Goal: Information Seeking & Learning: Learn about a topic

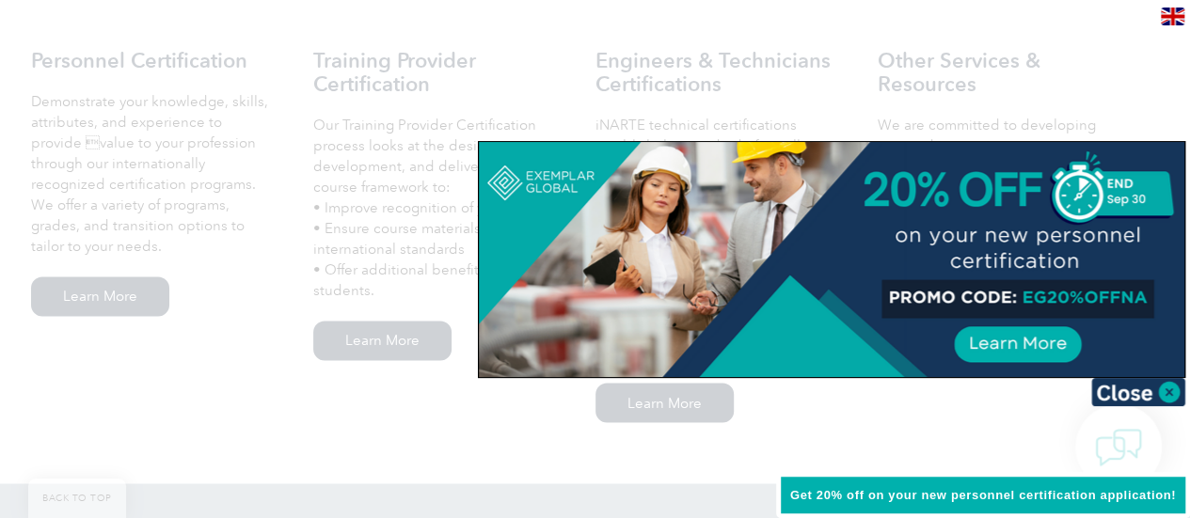
scroll to position [1411, 0]
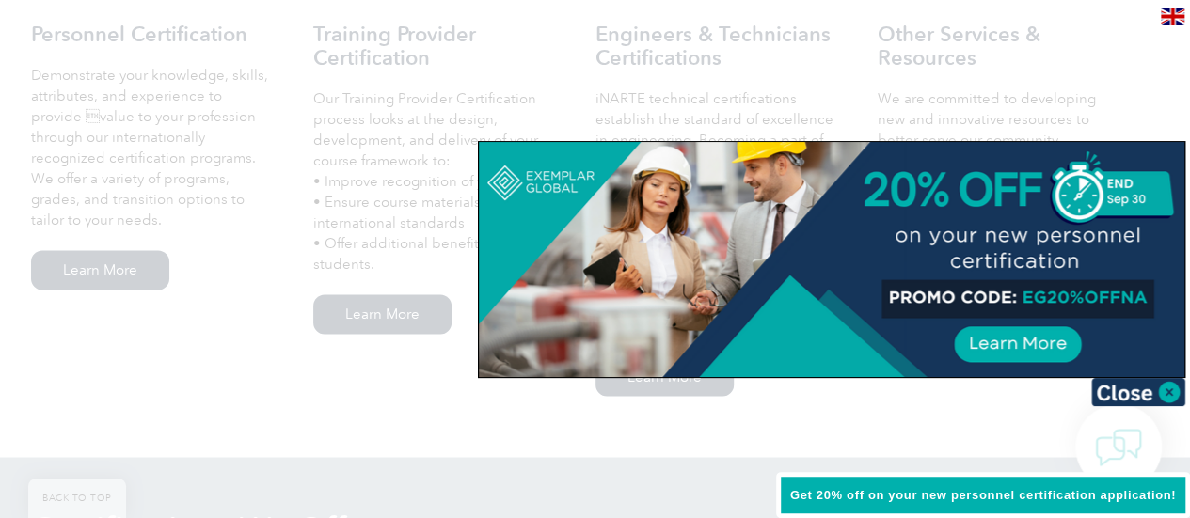
click at [657, 73] on div at bounding box center [595, 259] width 1190 height 518
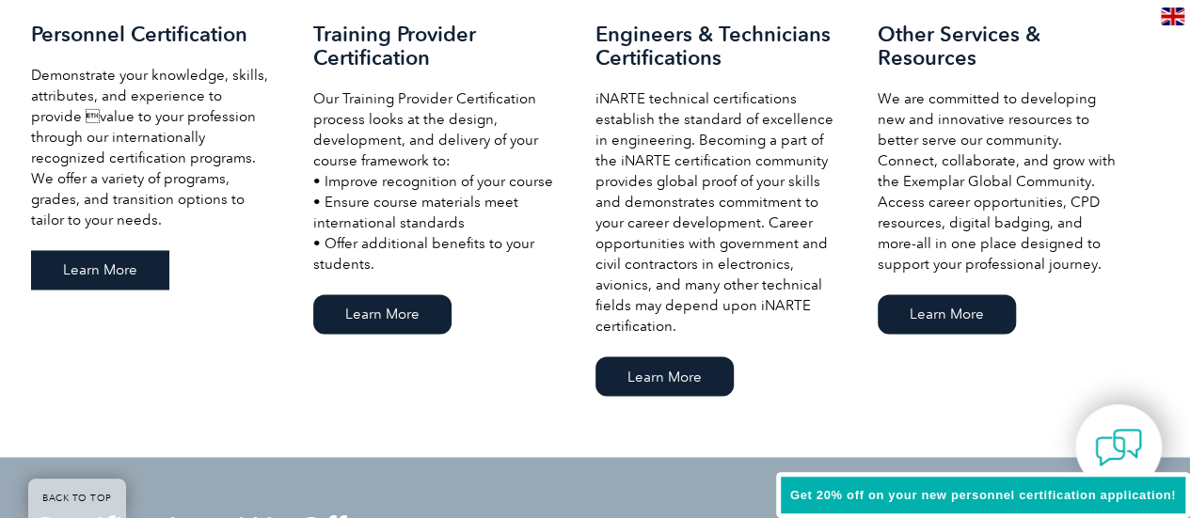
click at [117, 279] on link "Learn More" at bounding box center [100, 270] width 138 height 40
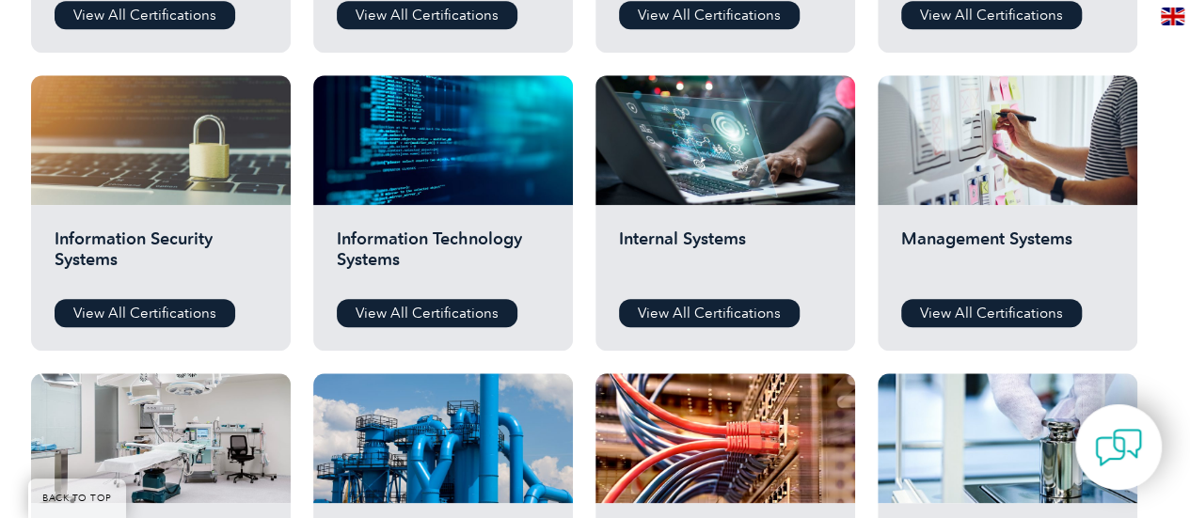
scroll to position [941, 0]
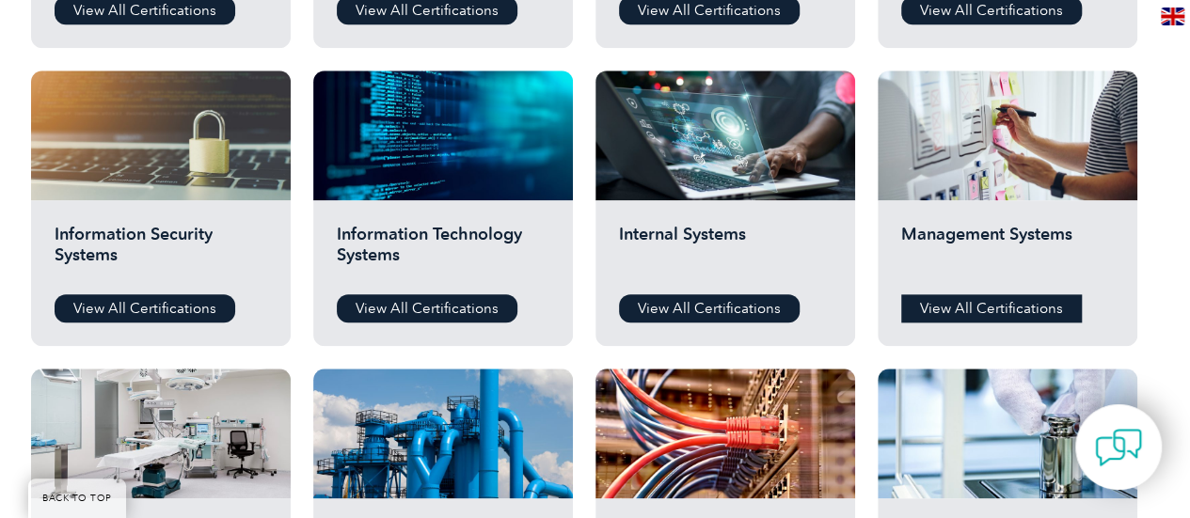
click at [997, 310] on link "View All Certifications" at bounding box center [991, 308] width 181 height 28
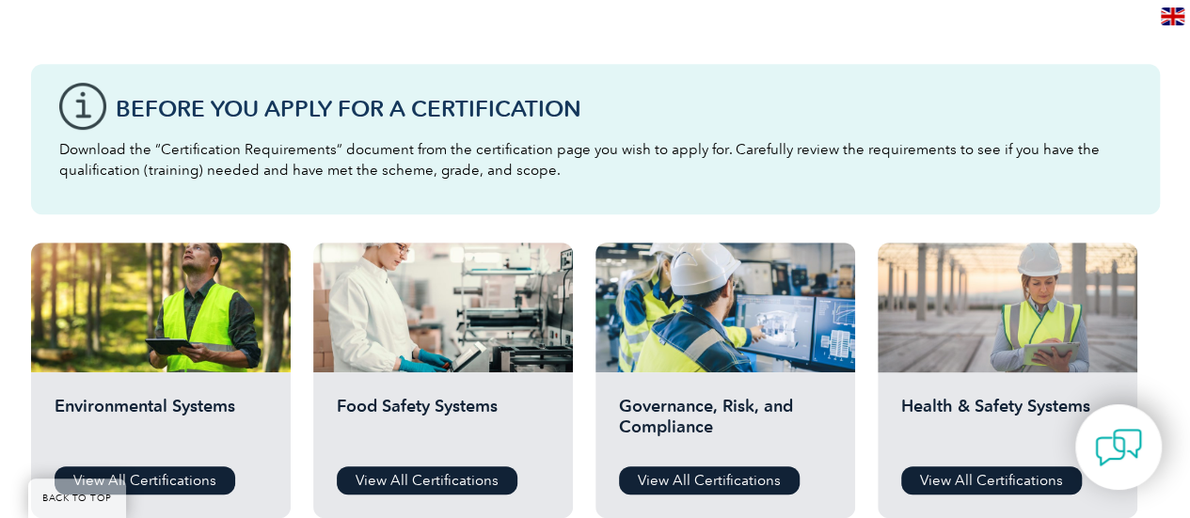
scroll to position [784, 0]
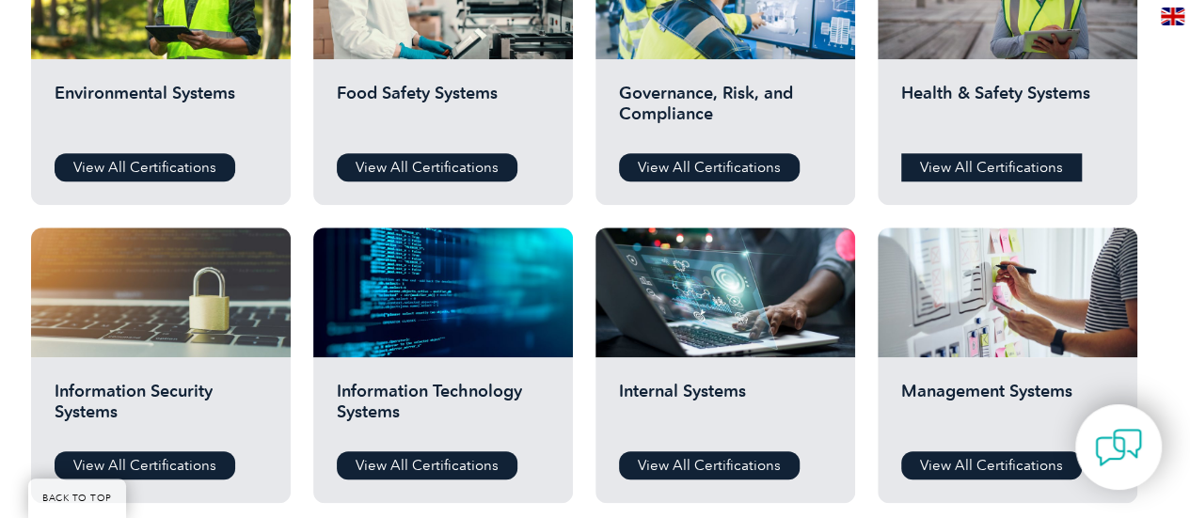
click at [974, 171] on link "View All Certifications" at bounding box center [991, 167] width 181 height 28
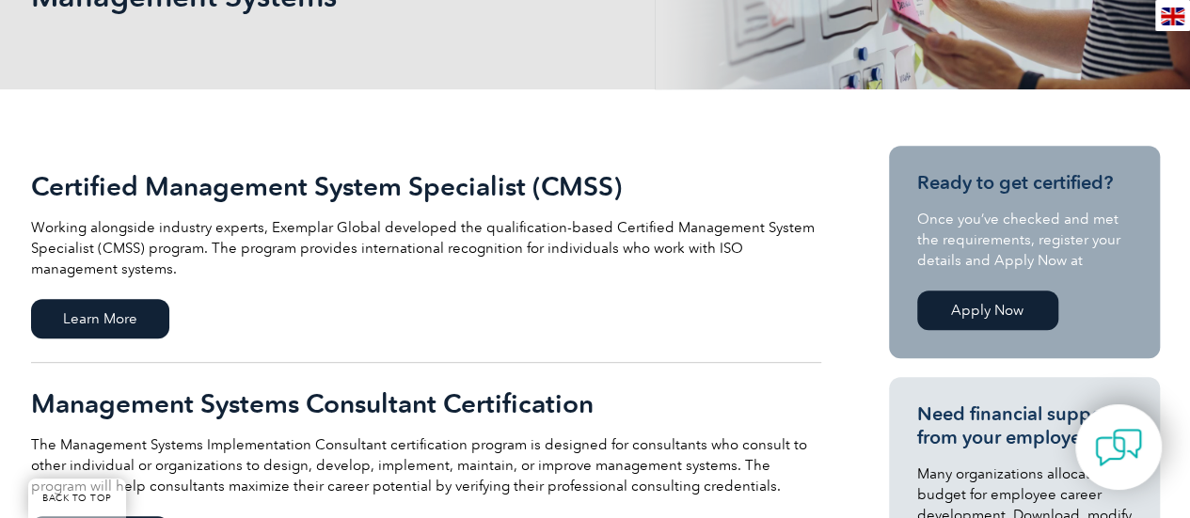
scroll to position [313, 0]
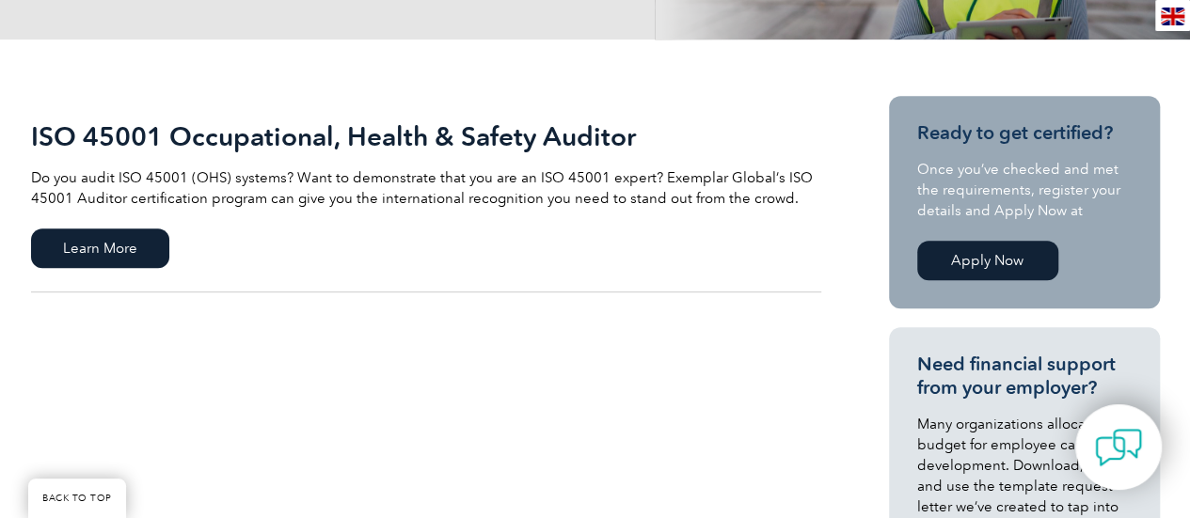
scroll to position [313, 0]
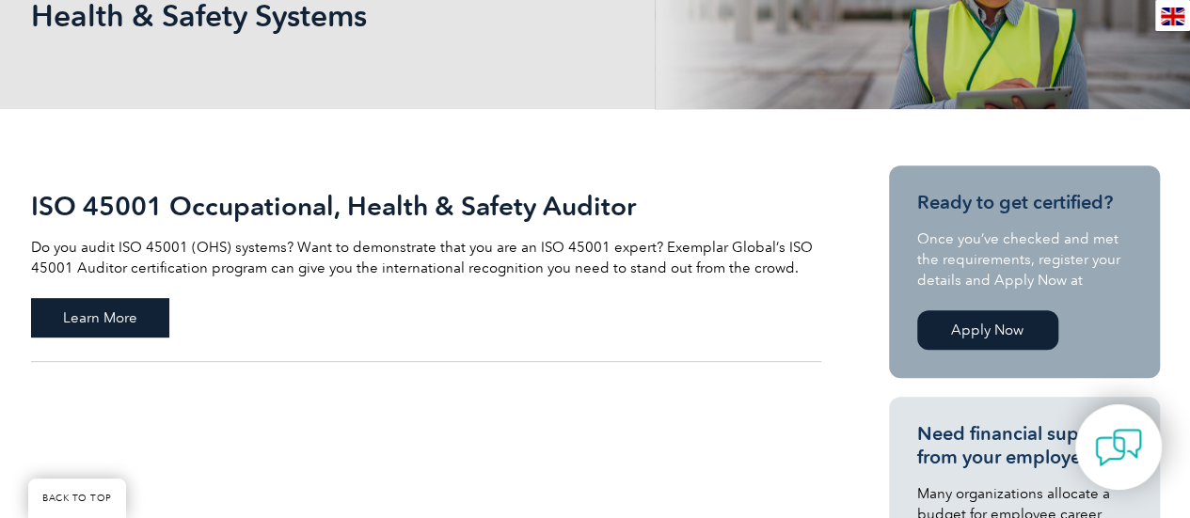
click at [79, 313] on span "Learn More" at bounding box center [100, 318] width 138 height 40
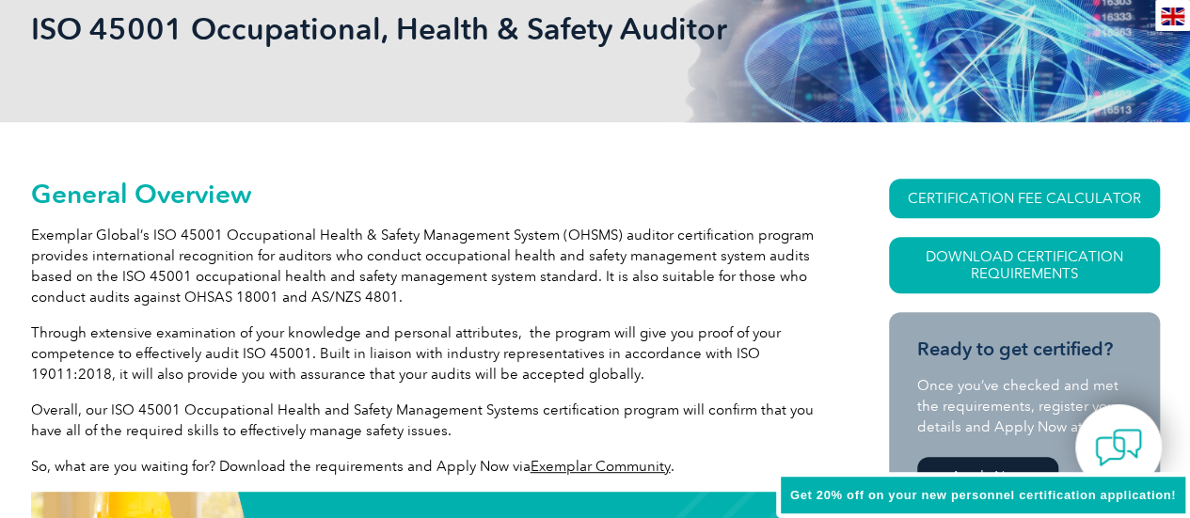
scroll to position [326, 0]
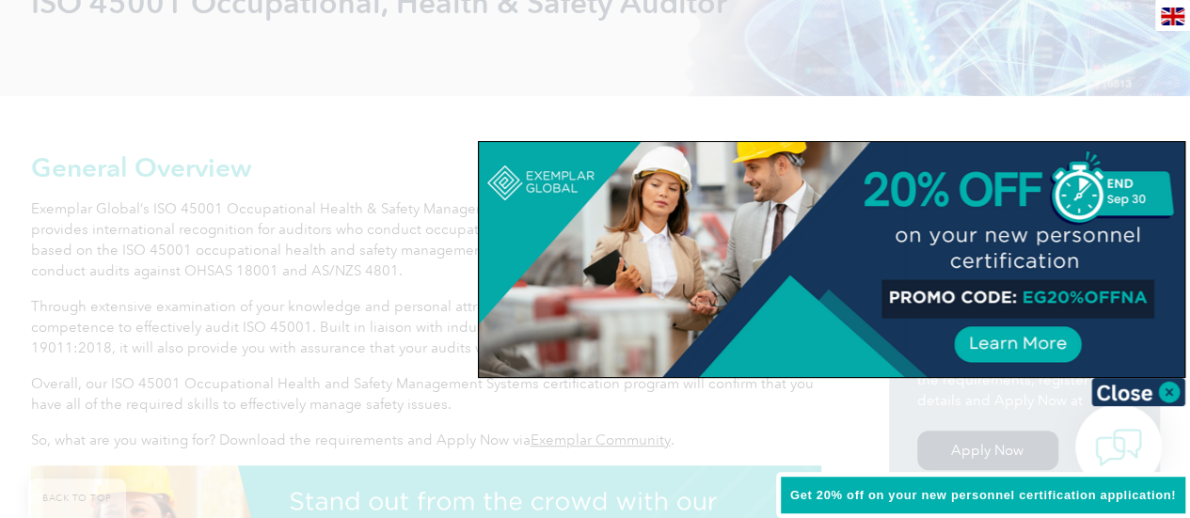
click at [187, 80] on div at bounding box center [595, 259] width 1190 height 518
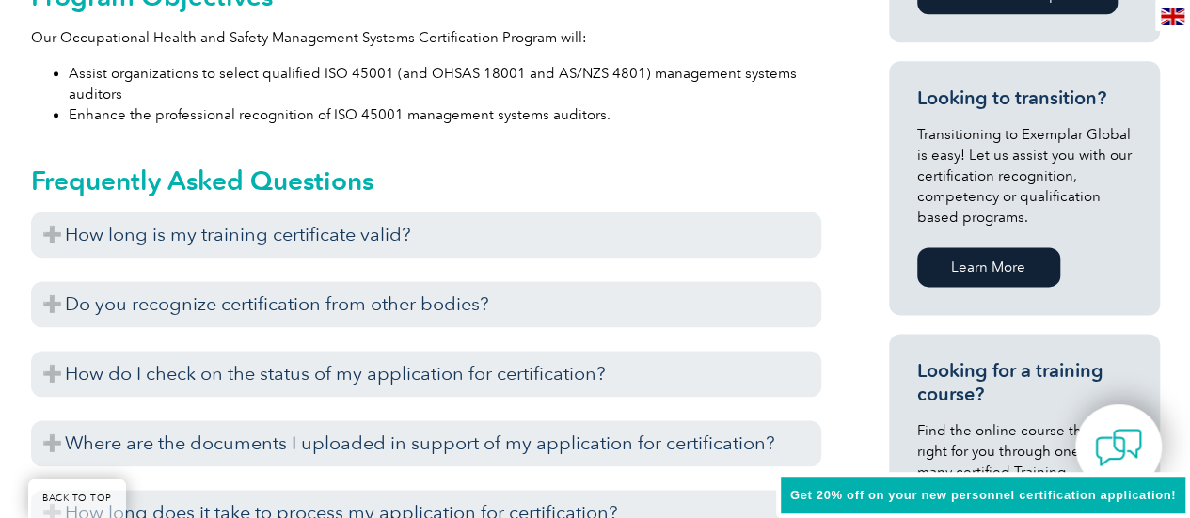
scroll to position [1110, 0]
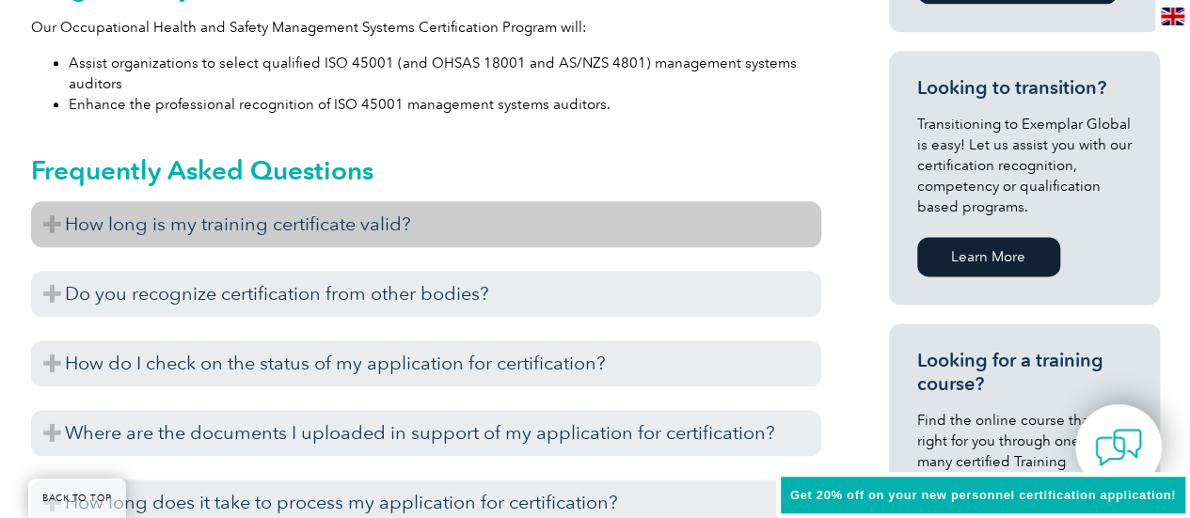
click at [340, 215] on h3 "How long is my training certificate valid?" at bounding box center [426, 224] width 790 height 46
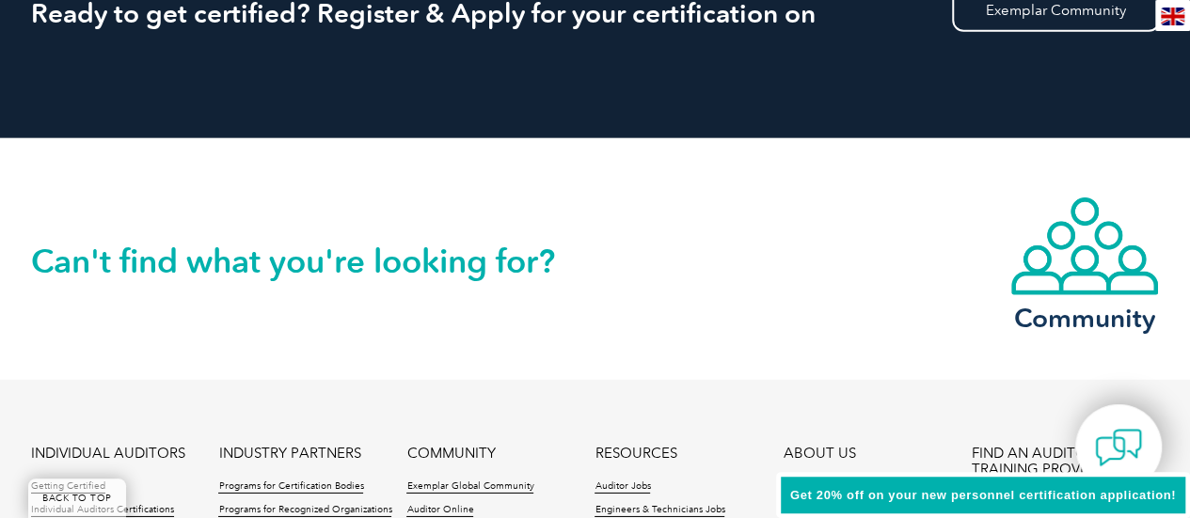
scroll to position [2836, 0]
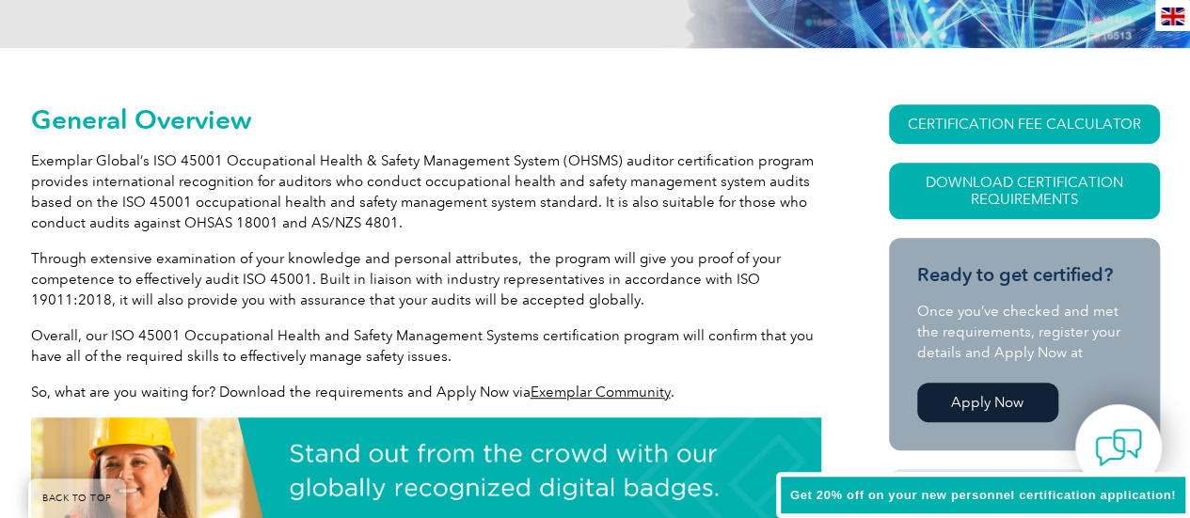
drag, startPoint x: 598, startPoint y: 357, endPoint x: 418, endPoint y: 322, distance: 184.0
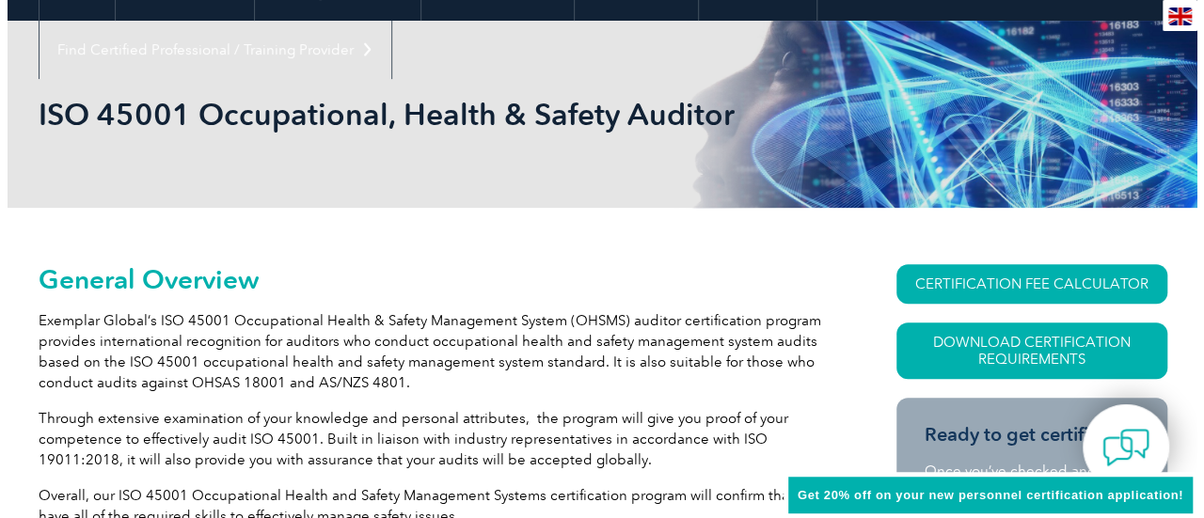
scroll to position [313, 0]
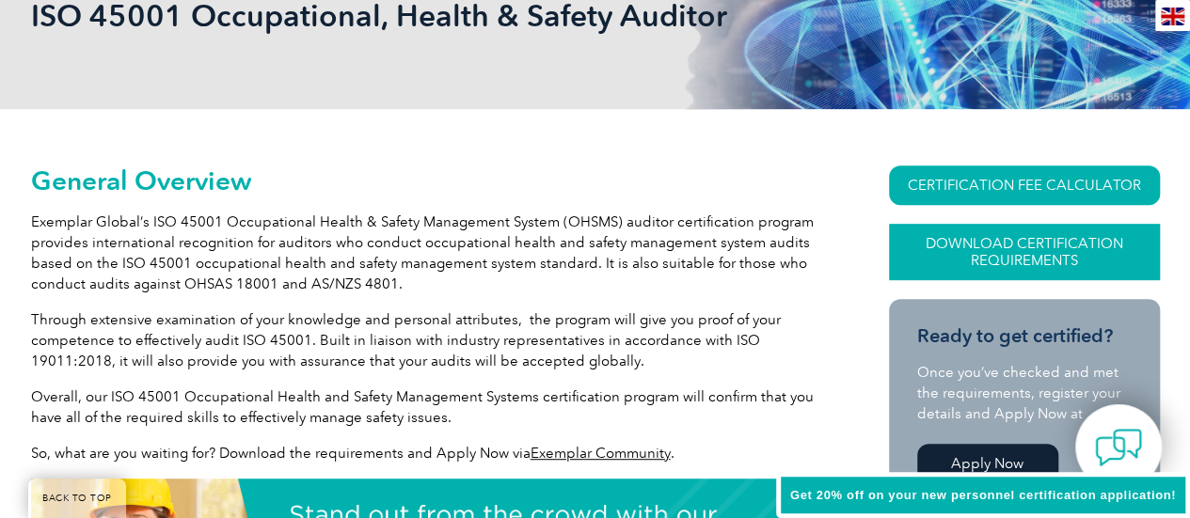
click at [975, 265] on link "Download Certification Requirements" at bounding box center [1024, 252] width 271 height 56
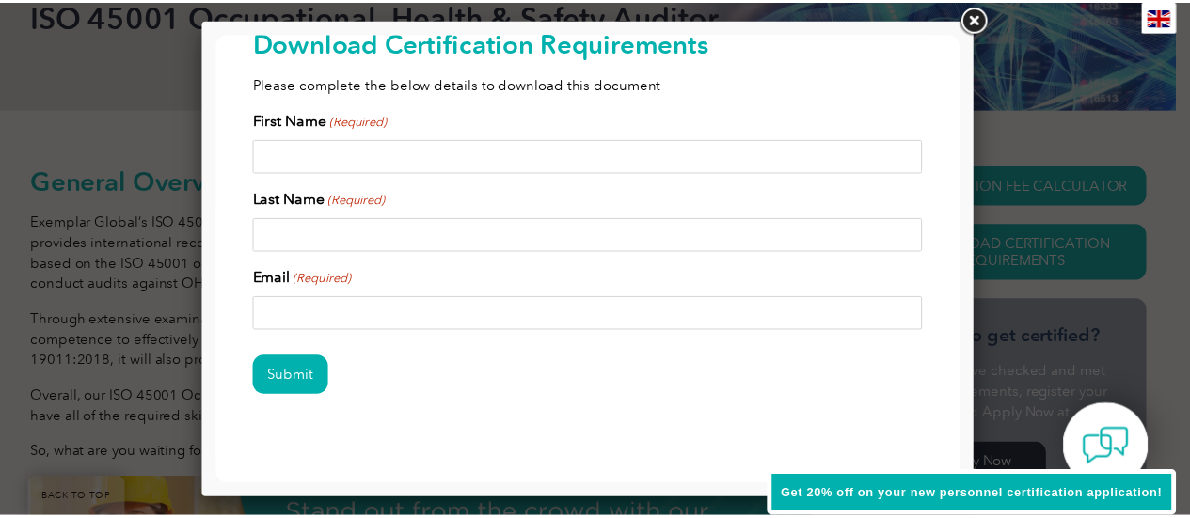
scroll to position [87, 0]
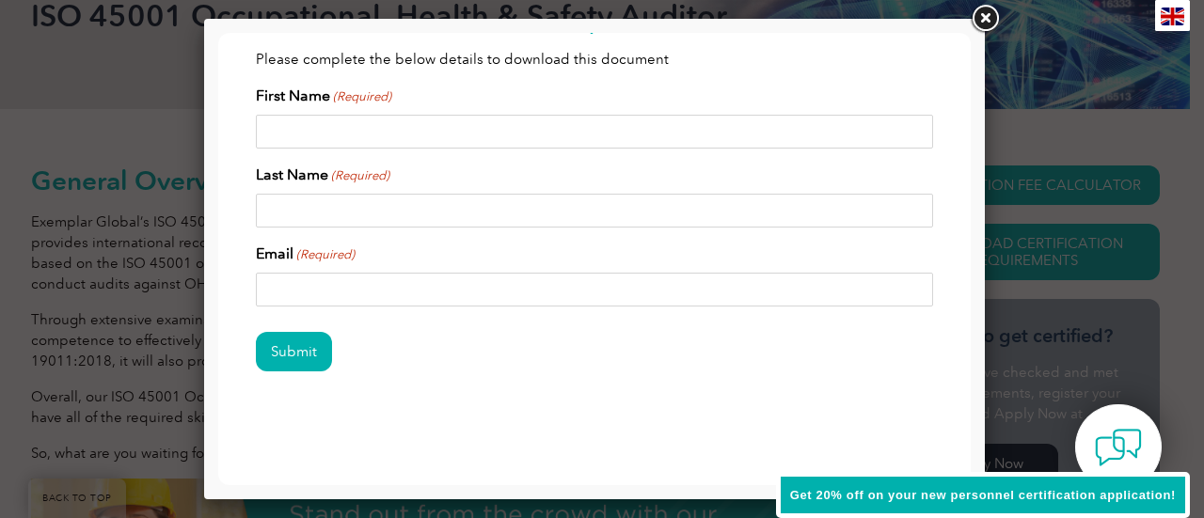
click at [999, 20] on link at bounding box center [985, 19] width 34 height 34
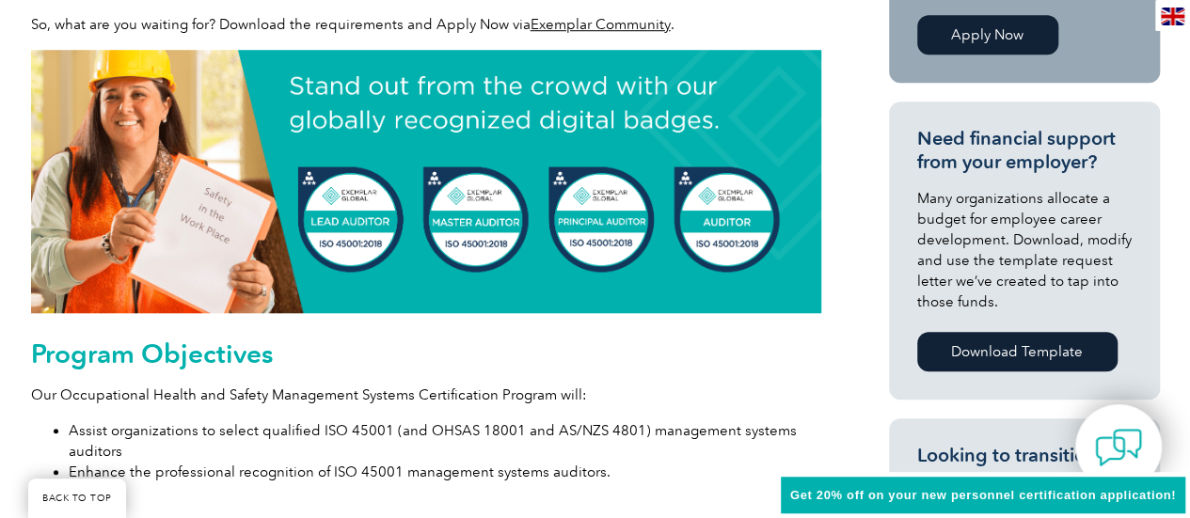
scroll to position [784, 0]
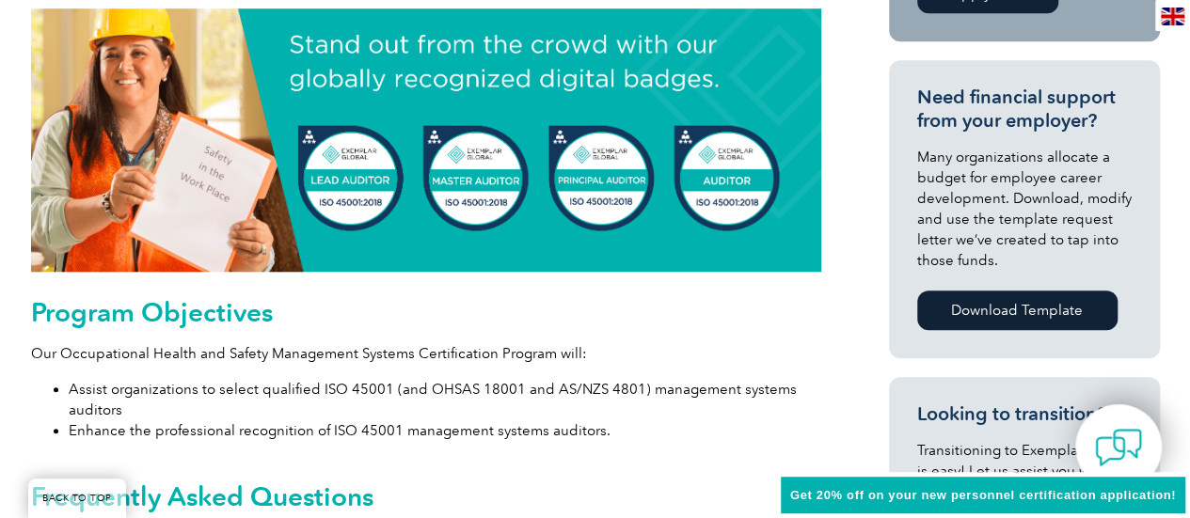
click at [374, 198] on img at bounding box center [426, 139] width 790 height 263
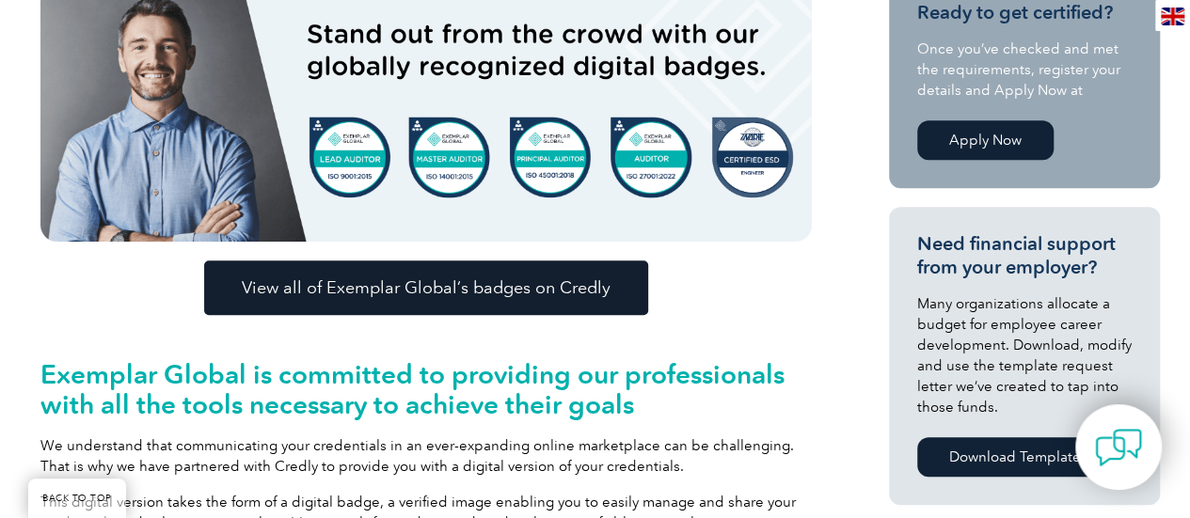
scroll to position [764, 0]
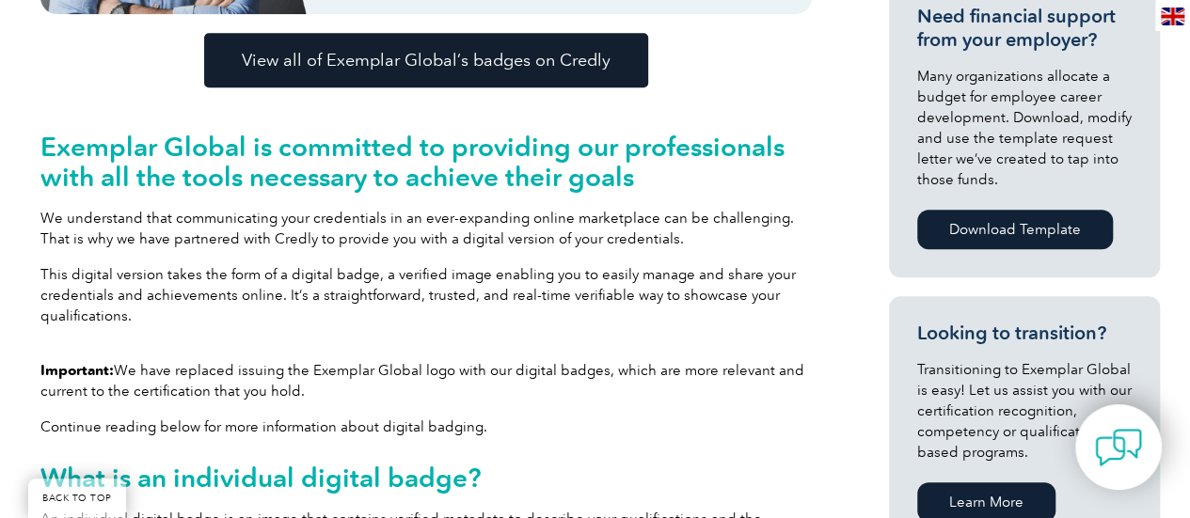
drag, startPoint x: 433, startPoint y: 52, endPoint x: 204, endPoint y: 232, distance: 291.4
click at [201, 237] on p "We understand that communicating your credentials in an ever-expanding online m…" at bounding box center [425, 228] width 771 height 41
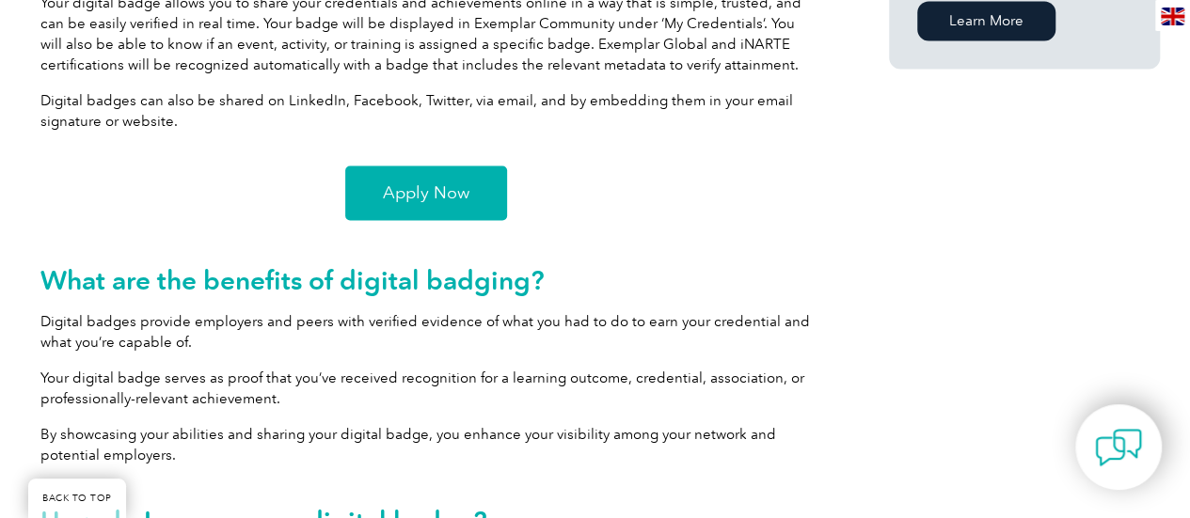
scroll to position [1548, 0]
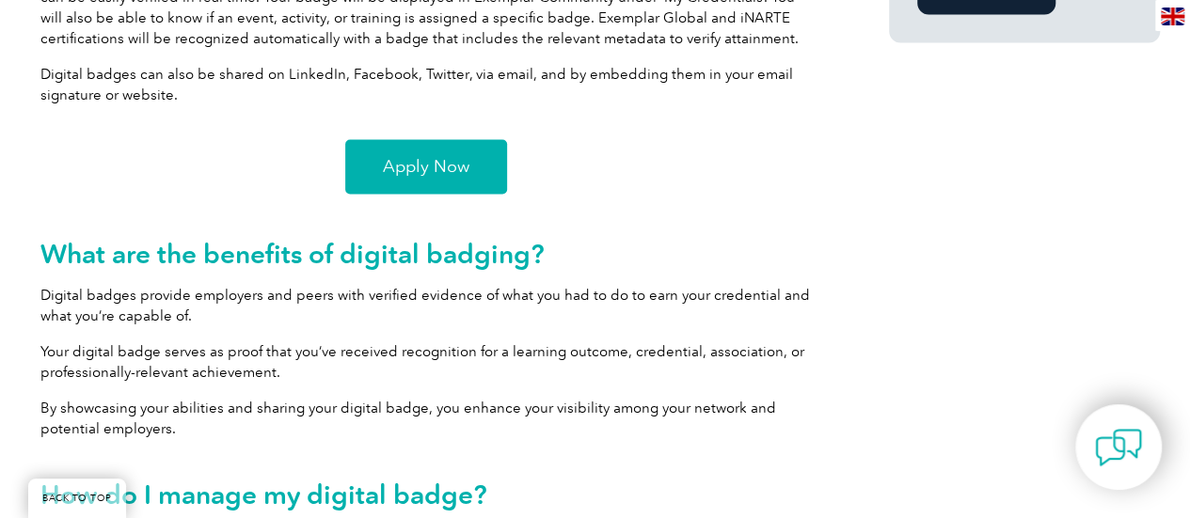
click at [476, 167] on link "Apply Now" at bounding box center [426, 166] width 162 height 55
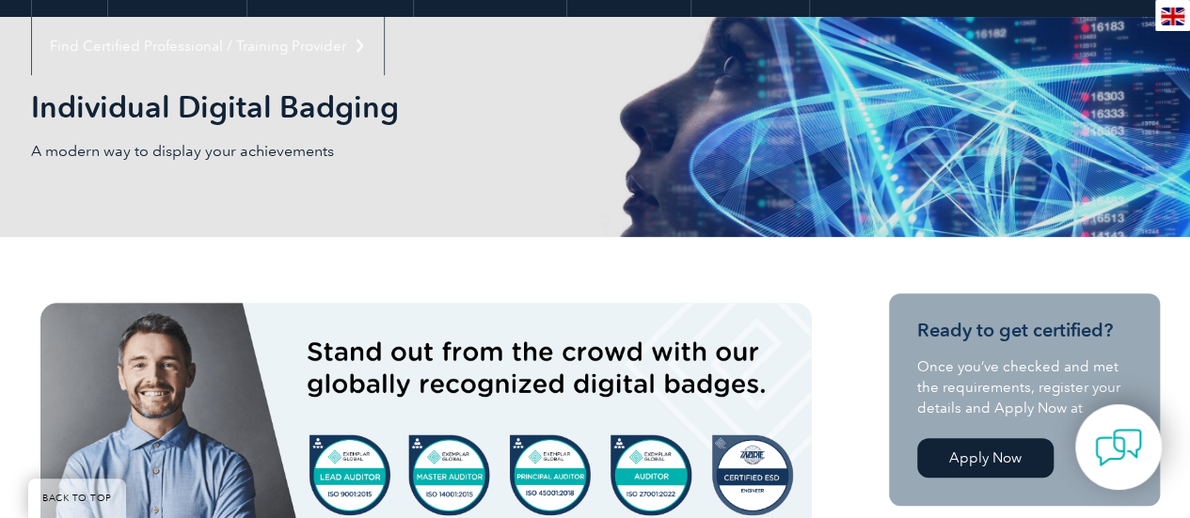
scroll to position [0, 0]
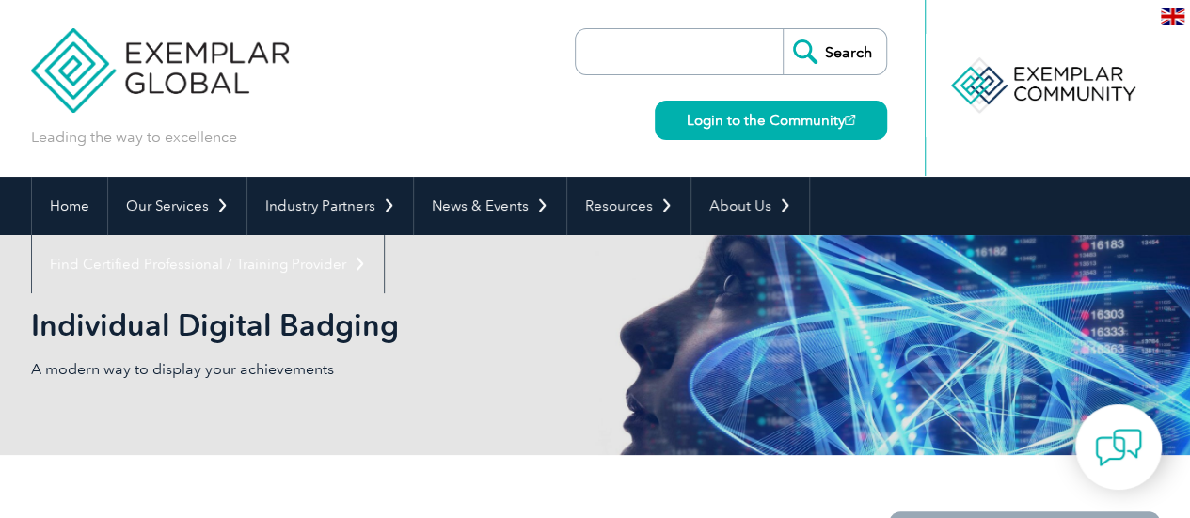
drag, startPoint x: 876, startPoint y: 459, endPoint x: 672, endPoint y: 284, distance: 268.9
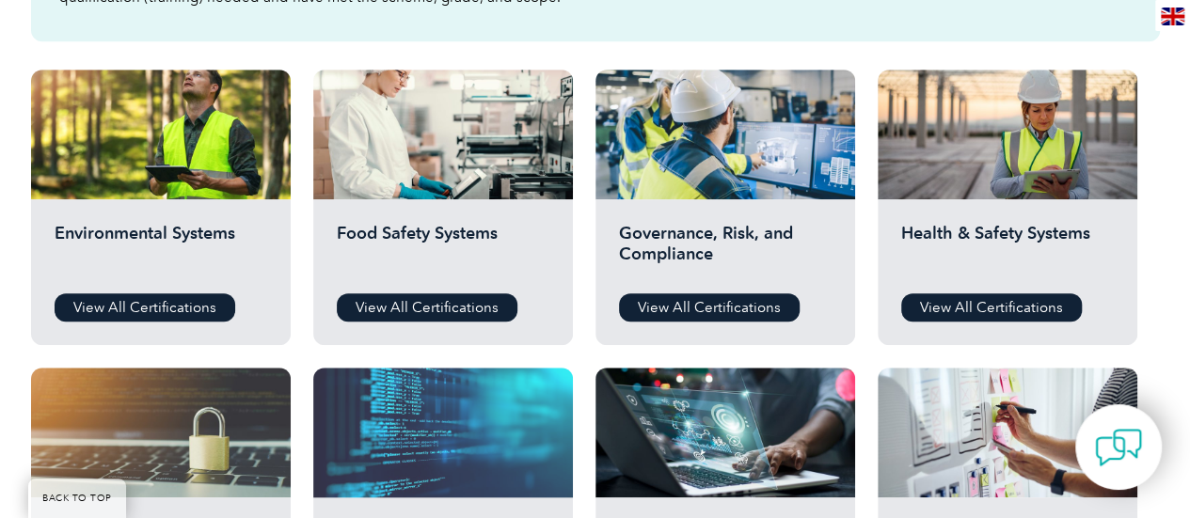
scroll to position [784, 0]
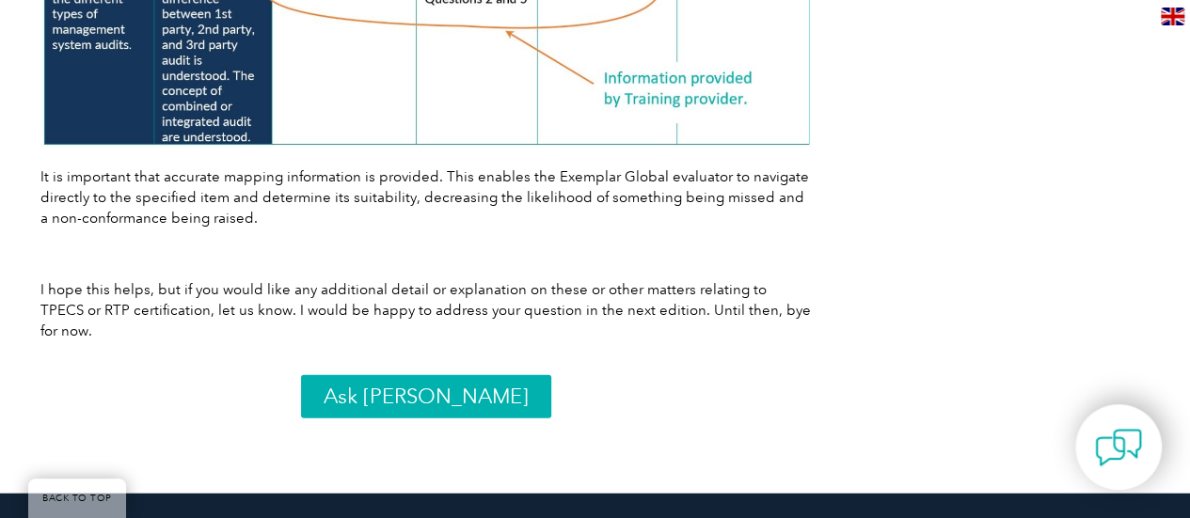
scroll to position [2038, 0]
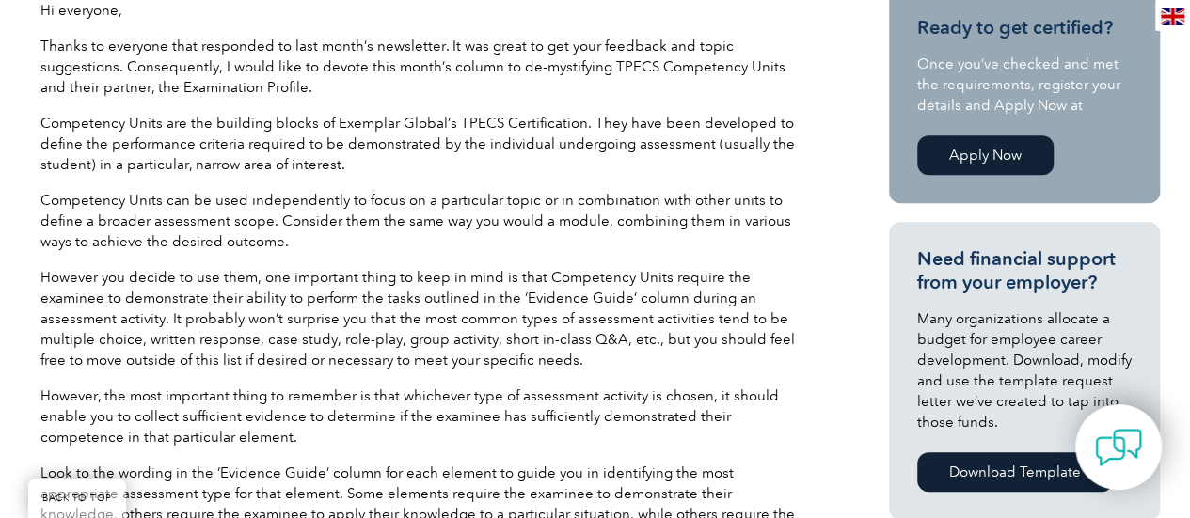
drag, startPoint x: 27, startPoint y: 353, endPoint x: 167, endPoint y: 347, distance: 139.4
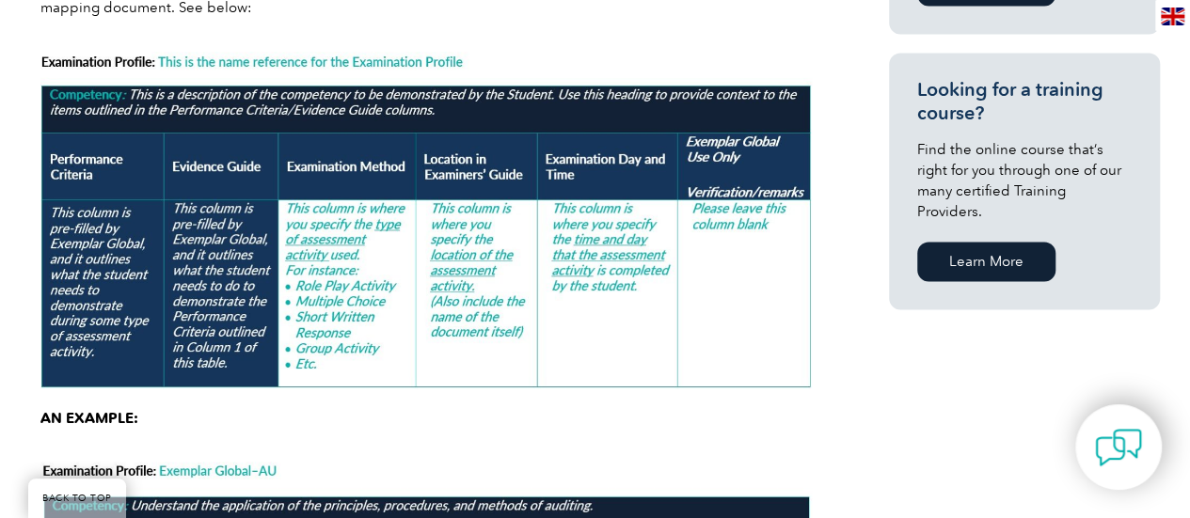
scroll to position [1502, 0]
